Goal: Task Accomplishment & Management: Use online tool/utility

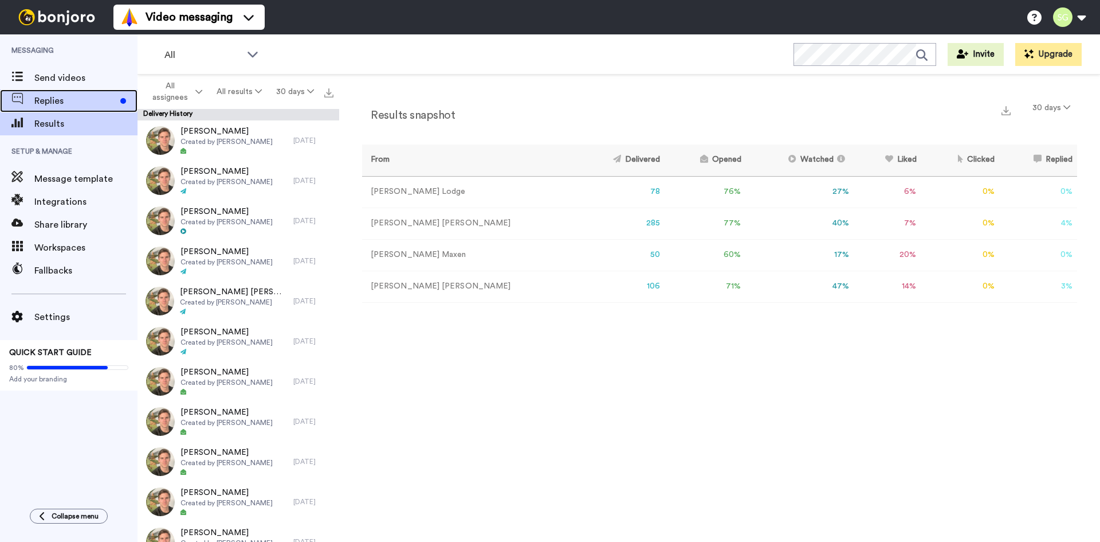
click at [91, 103] on span "Replies" at bounding box center [74, 101] width 81 height 14
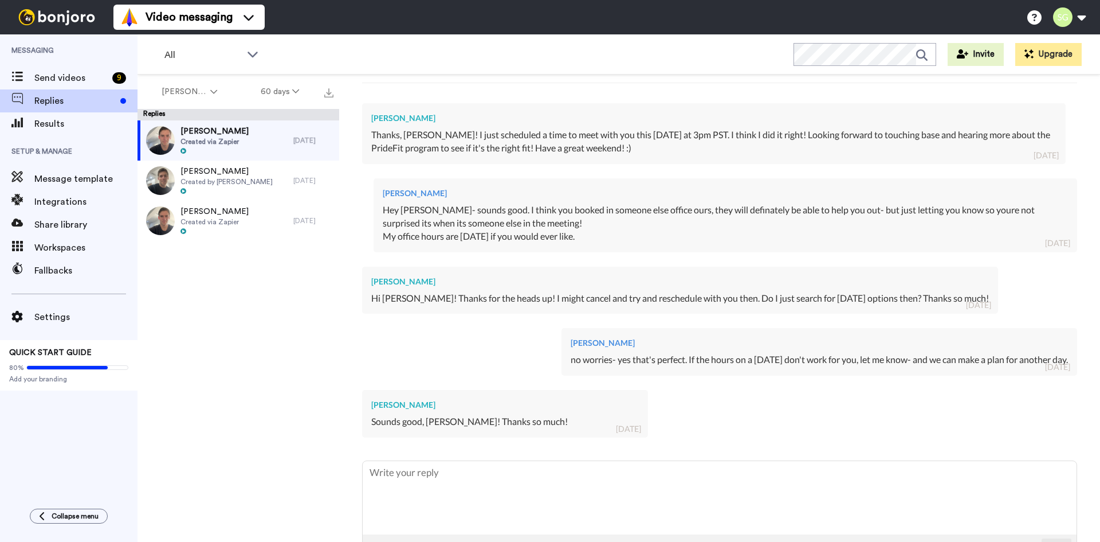
scroll to position [283, 0]
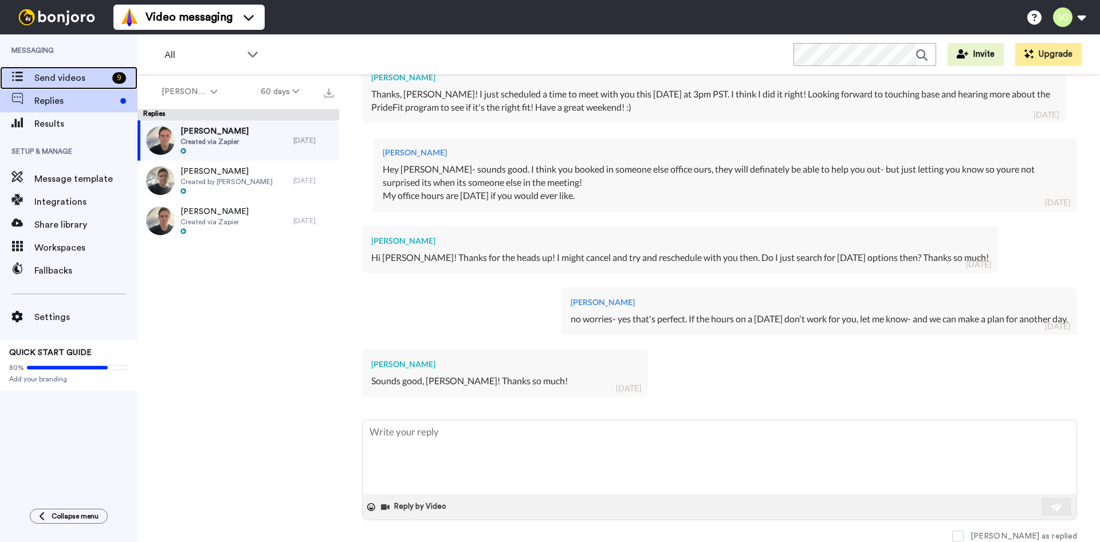
click at [70, 72] on span "Send videos" at bounding box center [70, 78] width 73 height 14
